Goal: Navigation & Orientation: Find specific page/section

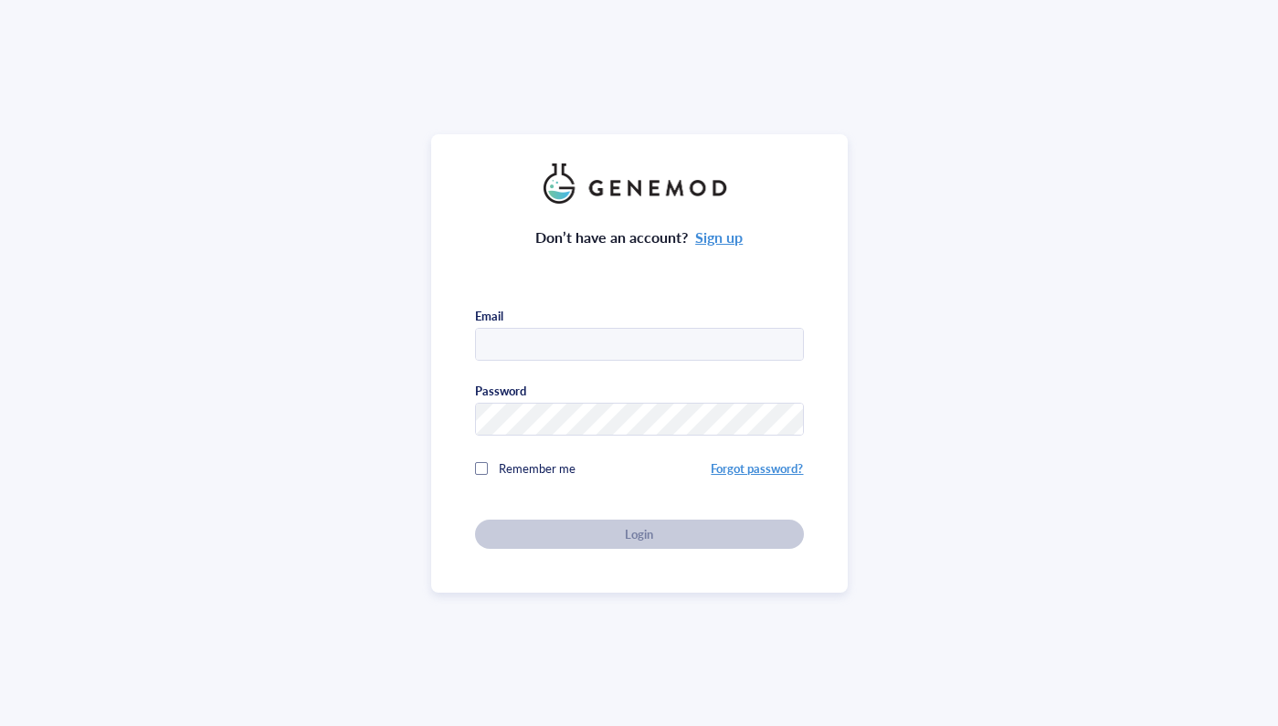
click at [193, 144] on div "Don’t have an account? Sign up Email Password Remember me Forgot password? Login" at bounding box center [639, 363] width 1278 height 726
type input "[EMAIL_ADDRESS][PERSON_NAME][DOMAIN_NAME]"
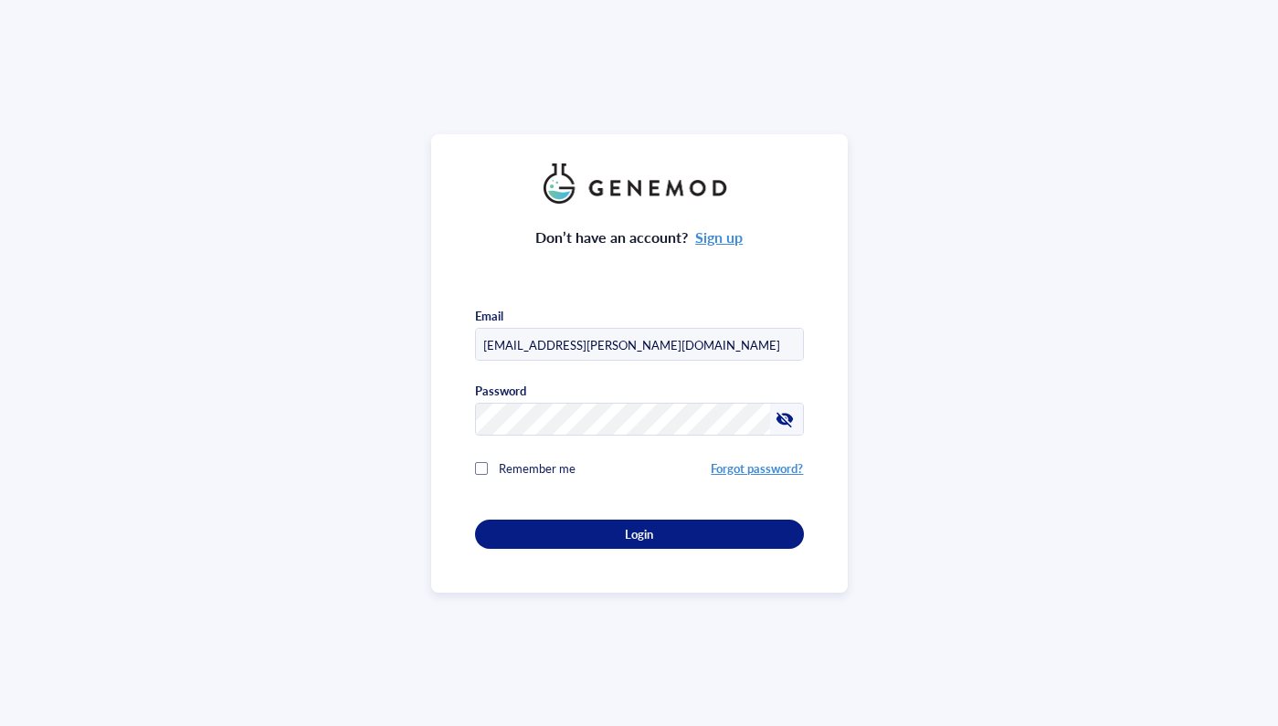
click at [553, 471] on span "Remember me" at bounding box center [537, 468] width 77 height 17
click at [558, 540] on button "Login" at bounding box center [639, 534] width 329 height 29
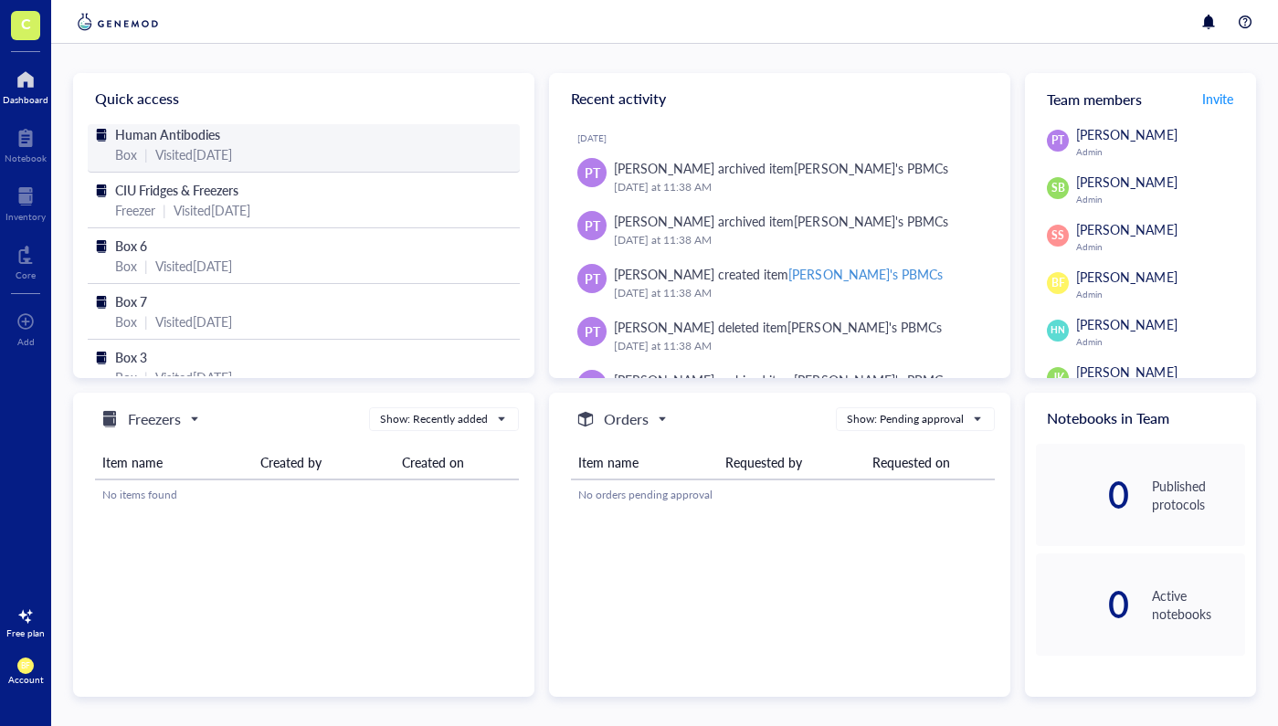
click at [156, 138] on span "Human Antibodies" at bounding box center [167, 134] width 105 height 18
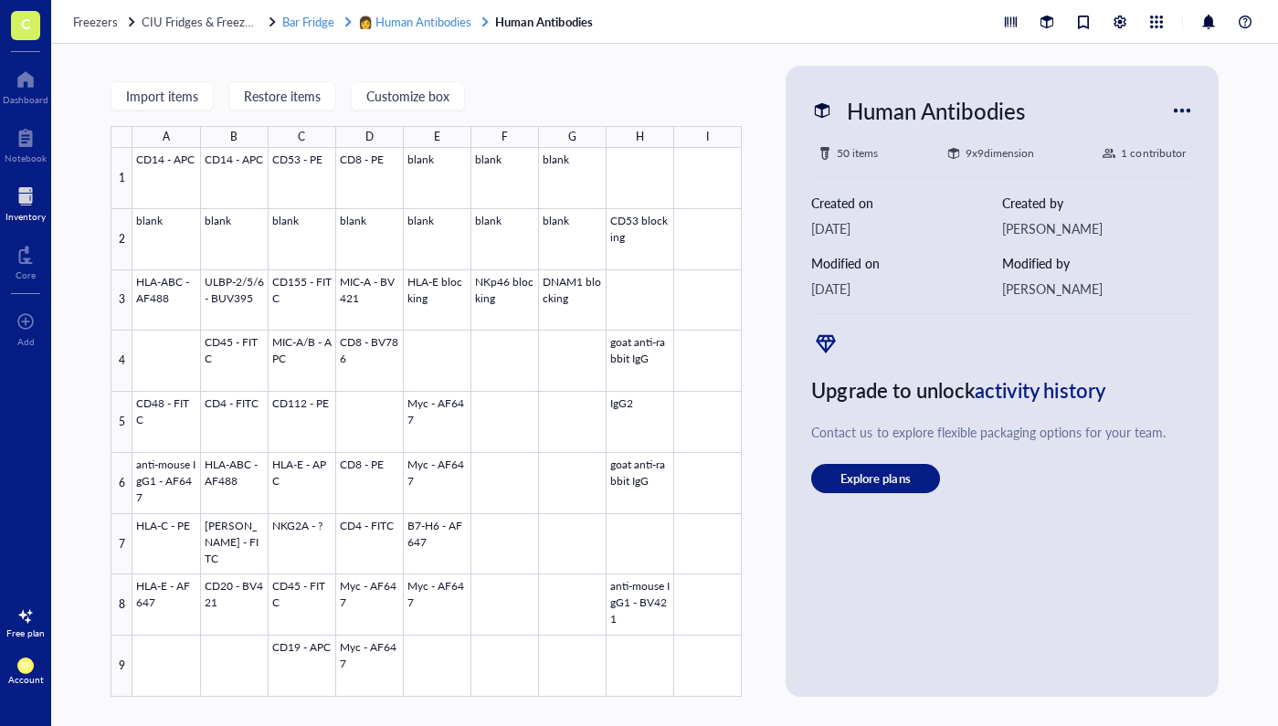
click at [399, 26] on span "👩 Human Antibodies" at bounding box center [414, 21] width 113 height 17
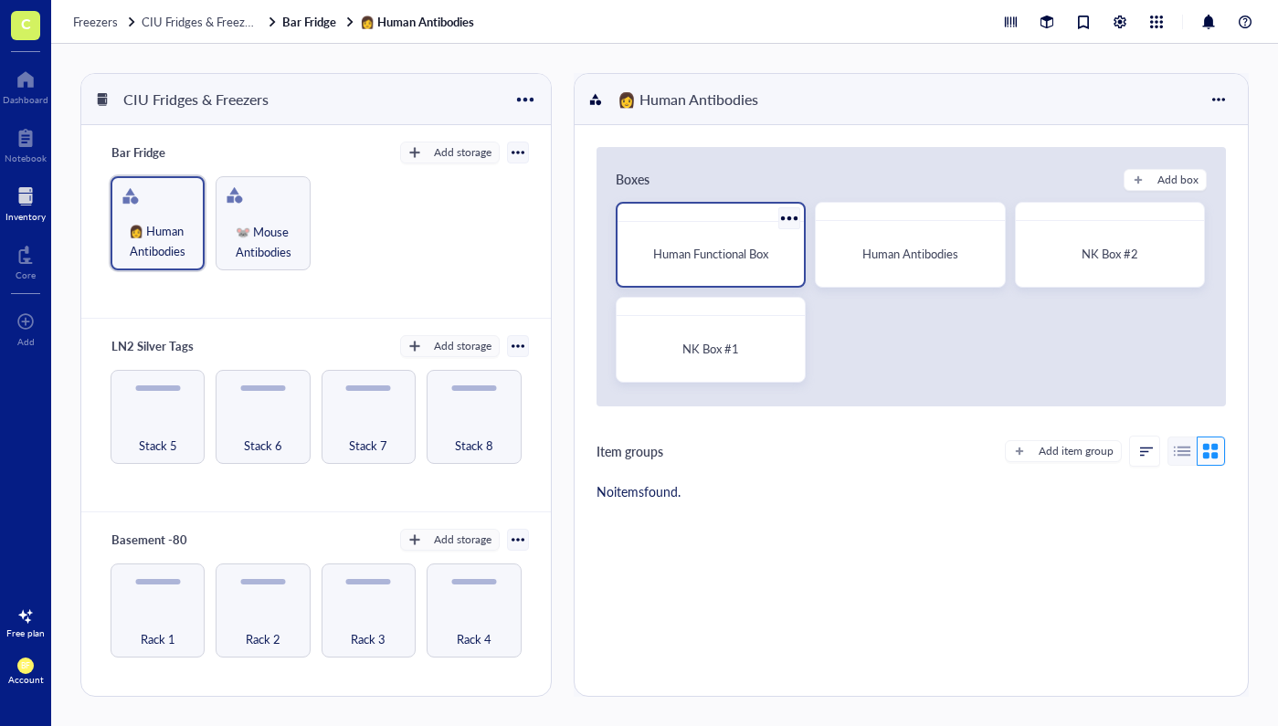
click at [768, 252] on span "Human Functional Box" at bounding box center [710, 253] width 115 height 17
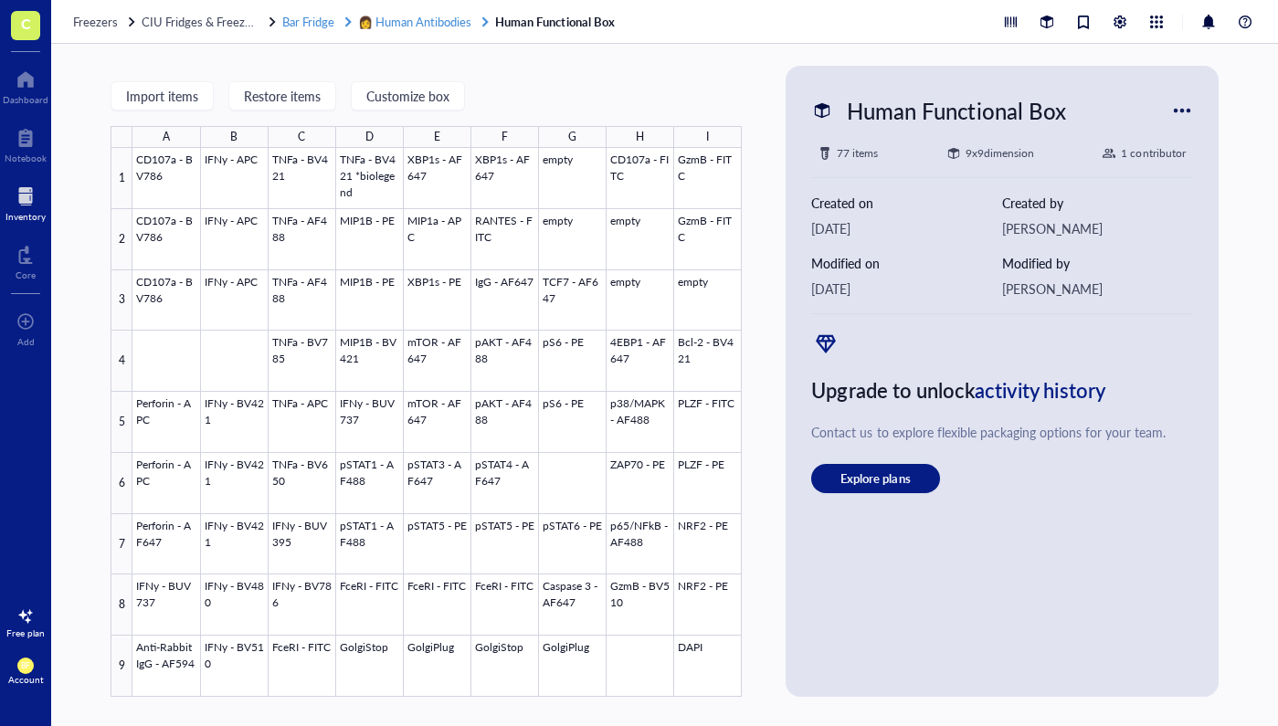
click at [461, 18] on span "👩 Human Antibodies" at bounding box center [414, 21] width 113 height 17
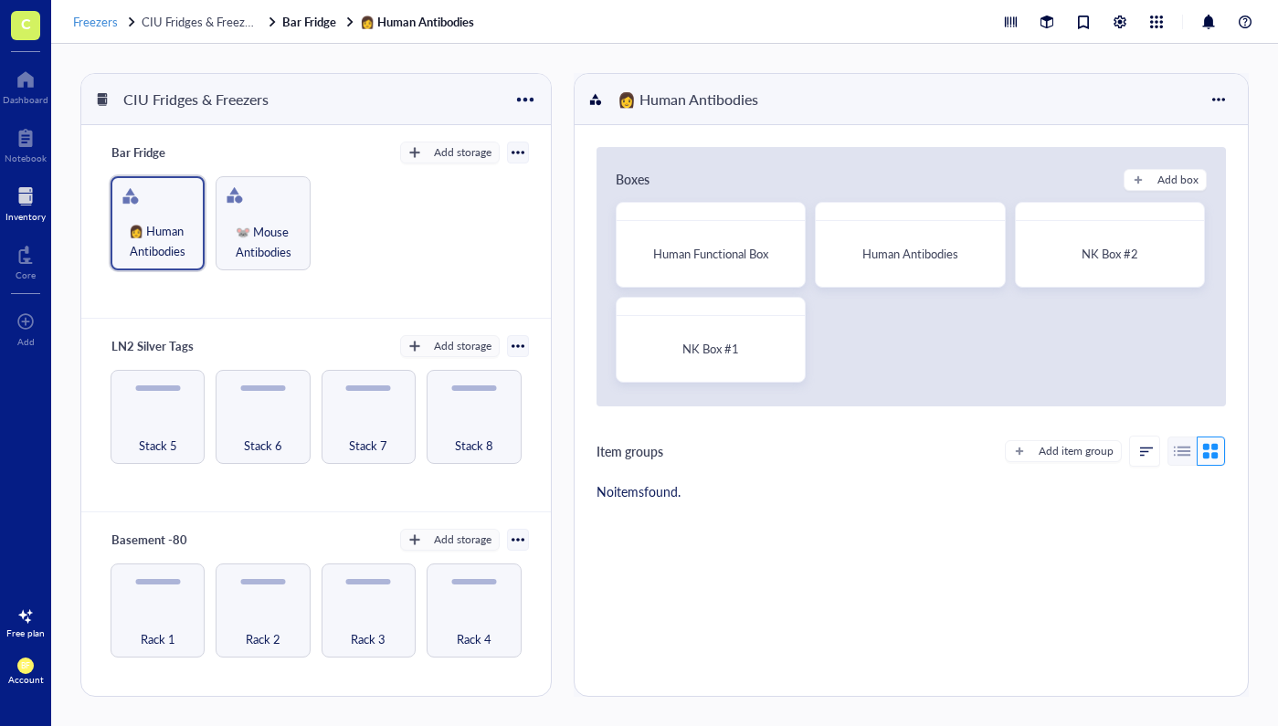
click at [96, 23] on span "Freezers" at bounding box center [95, 21] width 45 height 17
